Goal: Find specific page/section: Find specific page/section

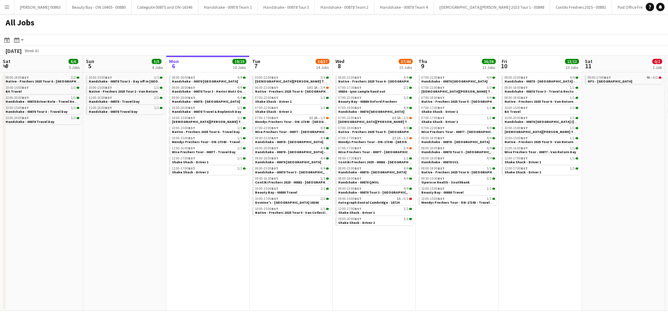
scroll to position [0, 189]
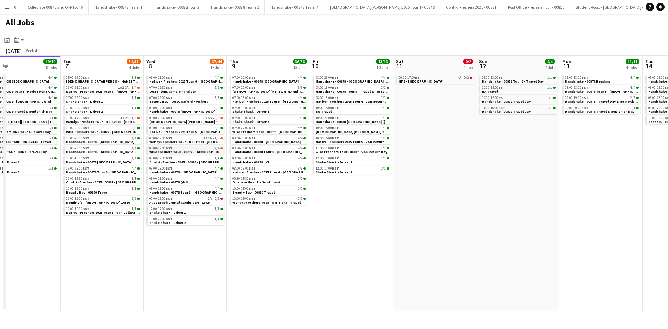
click at [184, 150] on span "Wise Freshers Tour - 00877 - [GEOGRAPHIC_DATA]" at bounding box center [189, 152] width 81 height 5
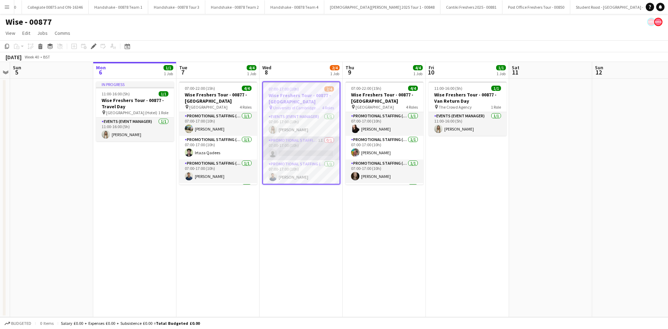
scroll to position [24, 0]
click at [292, 120] on app-card-role "Promotional Staffing (Brand Ambassadors) 1I 0/1 07:00-17:00 (10h) single-neutra…" at bounding box center [301, 125] width 77 height 24
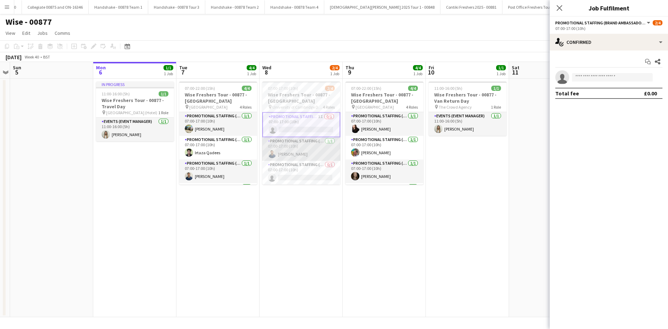
click at [298, 155] on app-card-role "Promotional Staffing (Brand Ambassadors) 1/1 07:00-17:00 (10h) Ghulam Murtaza" at bounding box center [301, 149] width 78 height 24
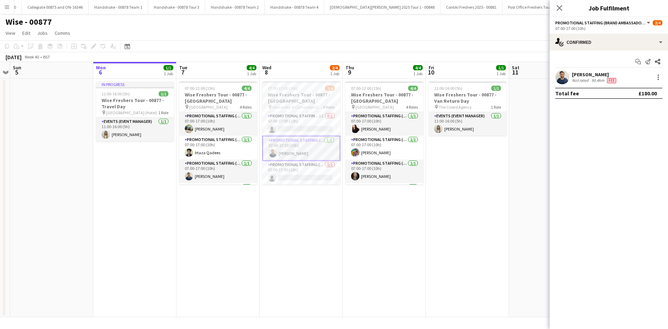
click at [306, 218] on app-date-cell "07:00-17:00 (10h) 2/4 Wise Freshers Tour - 00877 - University of Cambridge pin …" at bounding box center [301, 198] width 83 height 238
